Goal: Navigation & Orientation: Find specific page/section

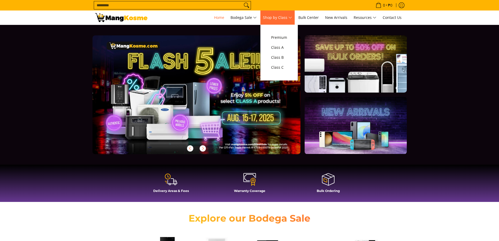
click at [285, 18] on span "Shop by Class" at bounding box center [277, 17] width 29 height 7
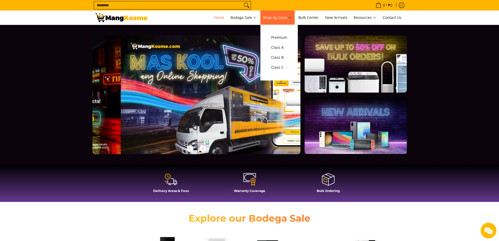
scroll to position [0, 208]
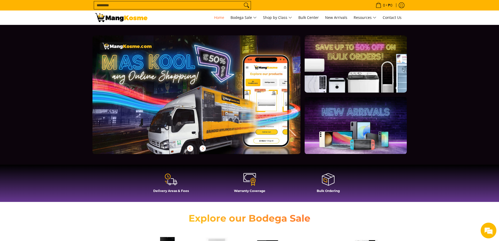
drag, startPoint x: 369, startPoint y: 59, endPoint x: 304, endPoint y: 36, distance: 69.9
drag, startPoint x: 304, startPoint y: 36, endPoint x: 331, endPoint y: 16, distance: 34.0
click at [331, 16] on span "New Arrivals" at bounding box center [336, 17] width 22 height 5
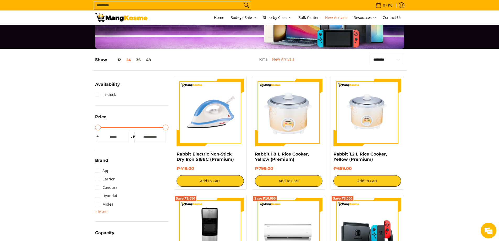
scroll to position [30, 0]
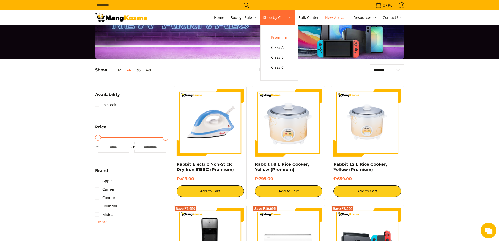
click at [285, 38] on span "Premium" at bounding box center [279, 37] width 16 height 7
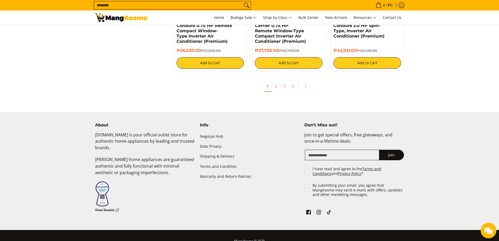
scroll to position [1056, 0]
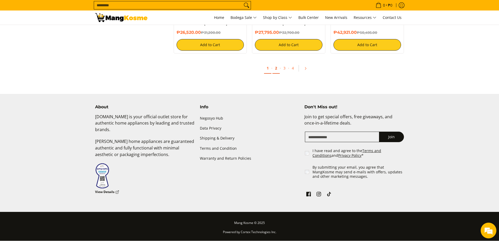
click at [277, 67] on link "2" at bounding box center [275, 68] width 7 height 11
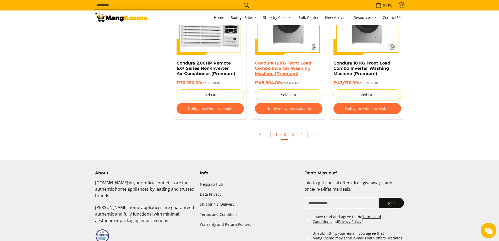
scroll to position [1100, 0]
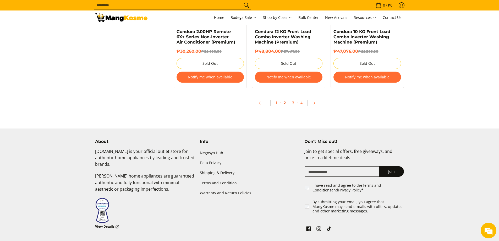
click at [285, 104] on link "2" at bounding box center [284, 102] width 7 height 11
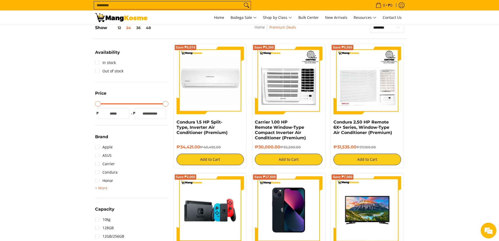
scroll to position [61, 0]
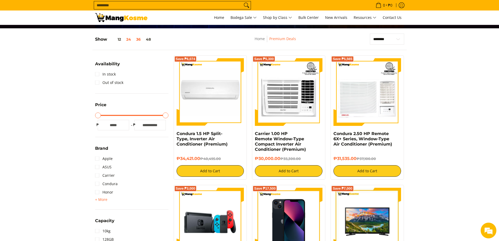
click at [138, 40] on button "36" at bounding box center [139, 39] width 10 height 4
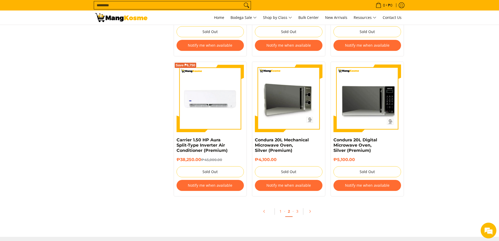
scroll to position [1598, 0]
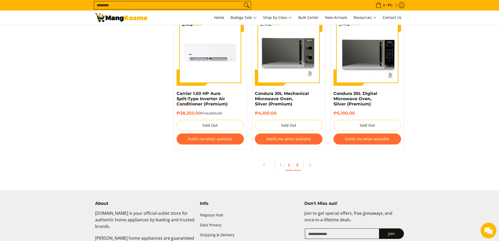
click at [298, 165] on link "3" at bounding box center [297, 165] width 7 height 11
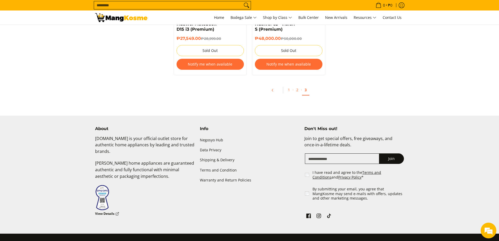
scroll to position [1457, 0]
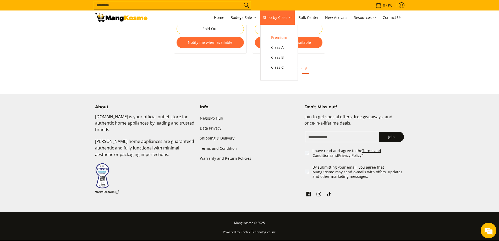
click at [281, 18] on span "Shop by Class" at bounding box center [277, 17] width 29 height 7
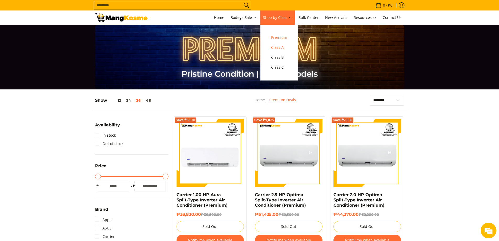
click at [279, 46] on span "Class A" at bounding box center [279, 47] width 16 height 7
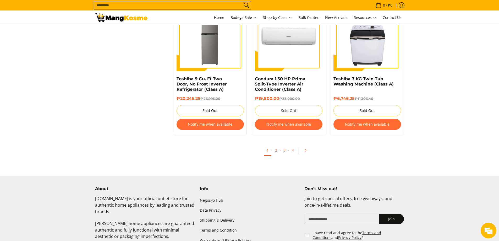
scroll to position [1712, 0]
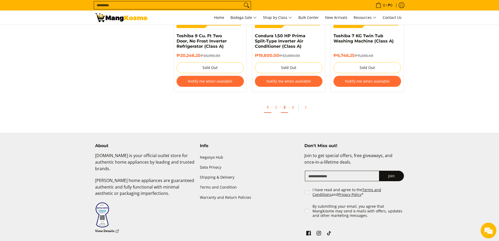
click at [285, 103] on link "3" at bounding box center [284, 107] width 7 height 11
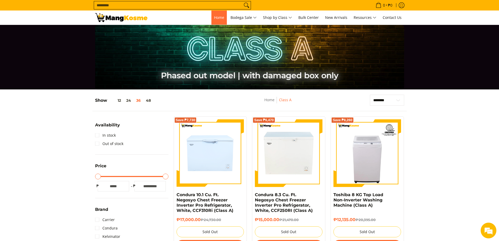
click at [216, 15] on span "Home" at bounding box center [219, 17] width 10 height 5
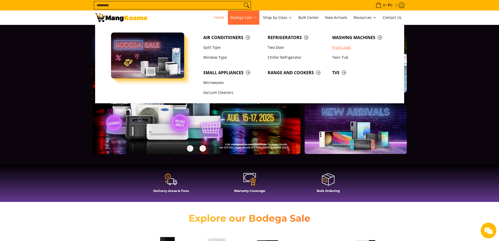
click at [352, 47] on link "Front Load" at bounding box center [362, 47] width 64 height 10
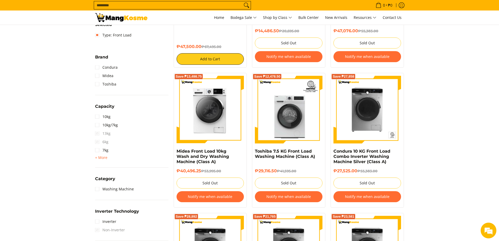
scroll to position [306, 0]
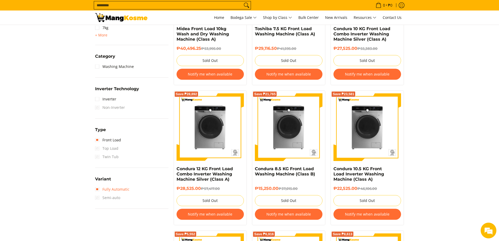
drag, startPoint x: 98, startPoint y: 188, endPoint x: 118, endPoint y: 189, distance: 20.7
click at [98, 188] on link "Fully Automatic" at bounding box center [112, 189] width 34 height 8
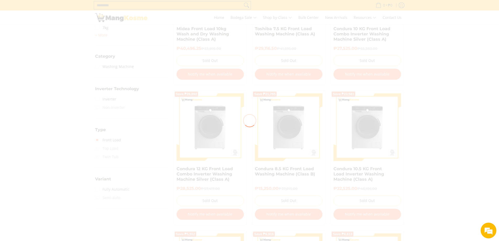
scroll to position [0, 0]
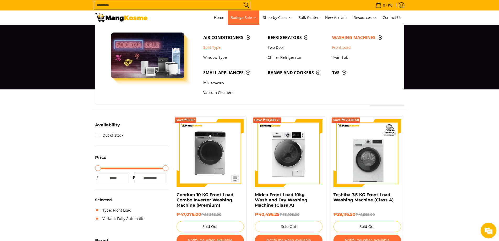
click at [212, 48] on link "Split Type" at bounding box center [233, 47] width 64 height 10
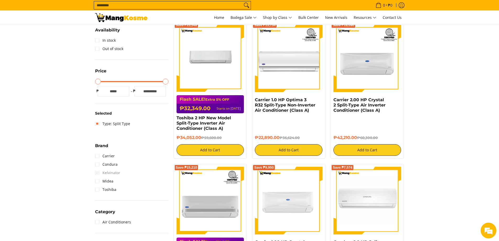
scroll to position [61, 0]
